Goal: Browse casually

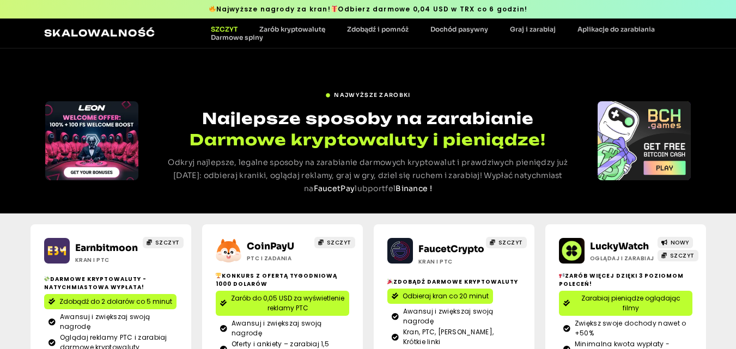
click at [193, 65] on div "NAJWYŻSZE ZAROBKI Najlepsze sposoby na zarabianie Darmowe kryptowaluty i pienią…" at bounding box center [368, 130] width 736 height 165
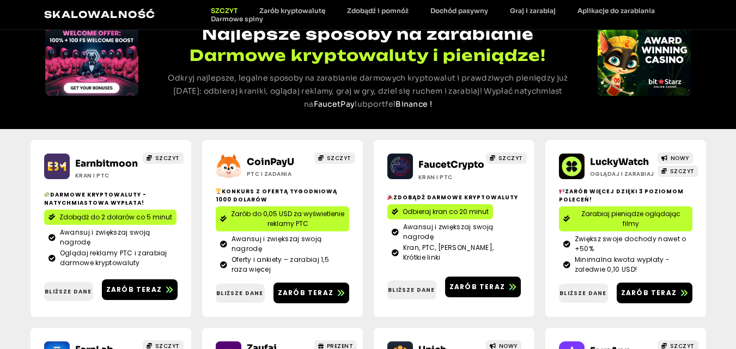
scroll to position [72, 0]
